Goal: Task Accomplishment & Management: Manage account settings

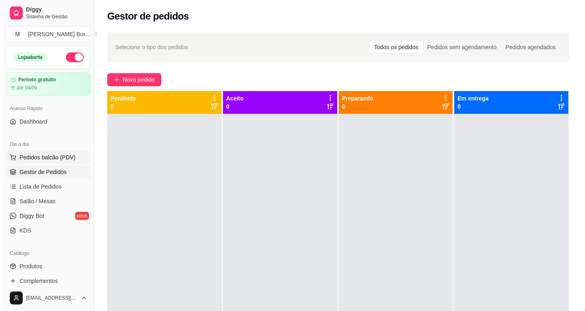
scroll to position [81, 0]
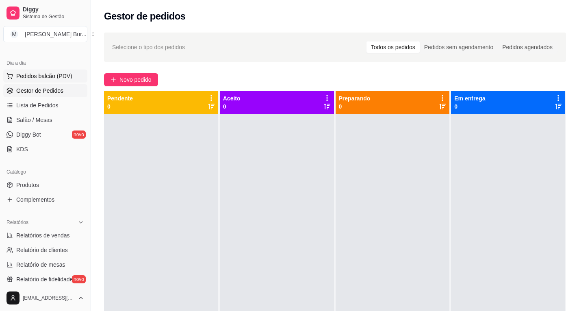
click at [38, 77] on span "Pedidos balcão (PDV)" at bounding box center [44, 76] width 56 height 8
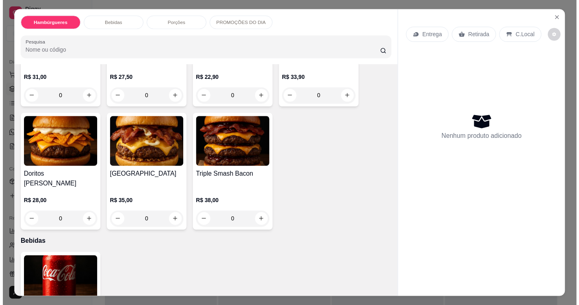
scroll to position [326, 0]
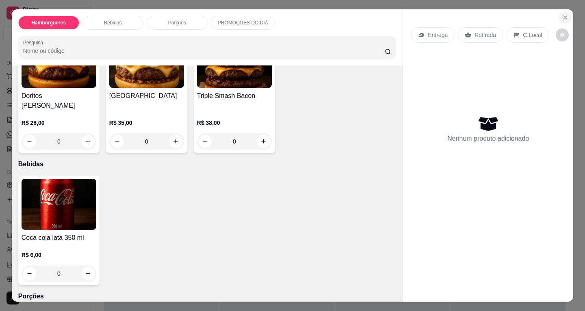
click at [561, 11] on button "Close" at bounding box center [564, 17] width 13 height 13
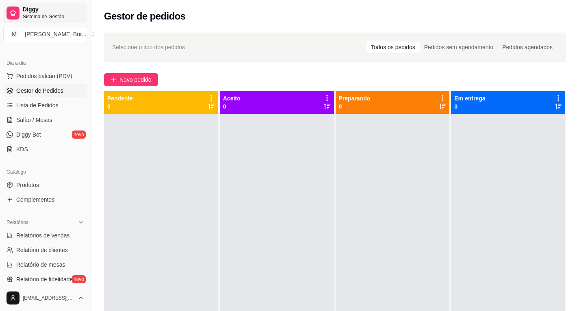
click at [30, 11] on span "Diggy" at bounding box center [53, 9] width 61 height 7
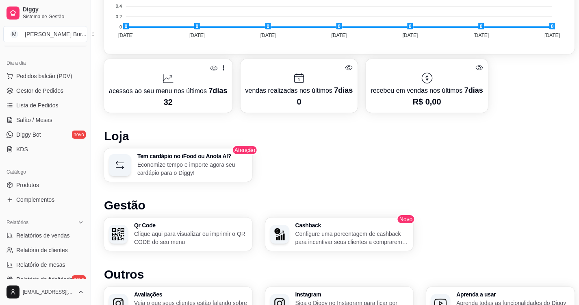
scroll to position [406, 0]
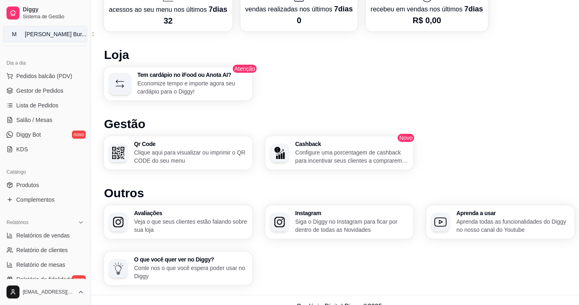
click at [51, 33] on div "Medeiro's Bur ..." at bounding box center [56, 34] width 62 height 8
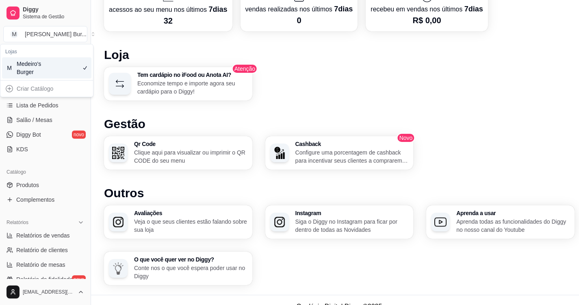
scroll to position [0, 0]
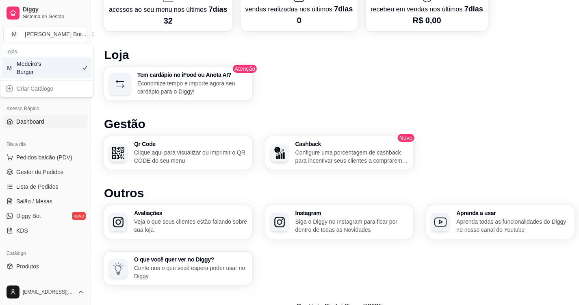
click at [41, 134] on div "Dia a dia Pedidos balcão (PDV) Gestor de Pedidos Lista de Pedidos Salão / Mesas…" at bounding box center [45, 187] width 91 height 106
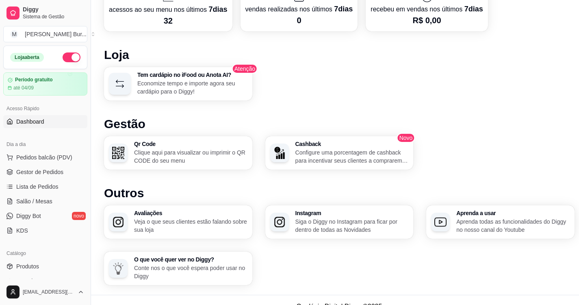
click at [65, 57] on button "button" at bounding box center [72, 57] width 18 height 10
